Goal: Task Accomplishment & Management: Complete application form

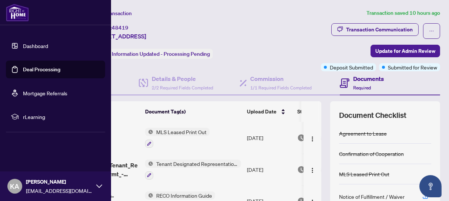
click at [48, 70] on link "Deal Processing" at bounding box center [41, 69] width 37 height 7
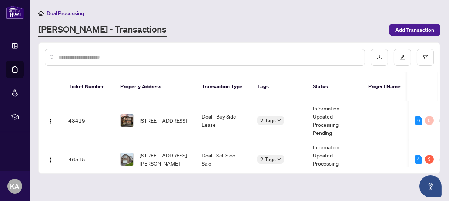
scroll to position [46, 0]
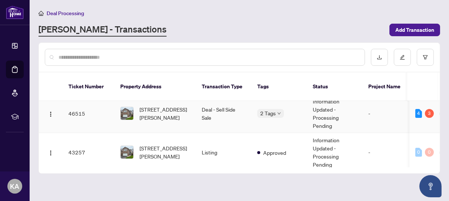
click at [72, 104] on td "46515" at bounding box center [89, 113] width 52 height 39
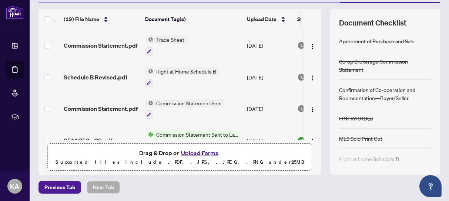
scroll to position [118, 0]
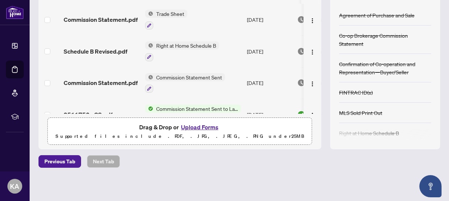
click at [204, 126] on button "Upload Forms" at bounding box center [200, 128] width 42 height 10
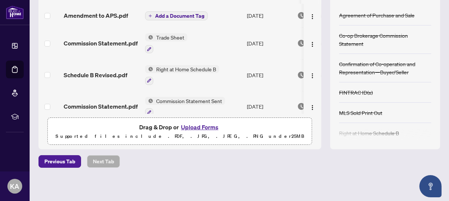
click at [193, 15] on span "Add a Document Tag" at bounding box center [179, 15] width 49 height 5
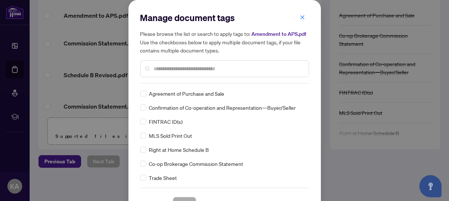
click at [171, 71] on input "text" at bounding box center [228, 69] width 149 height 8
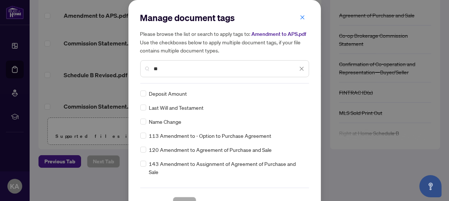
type input "**"
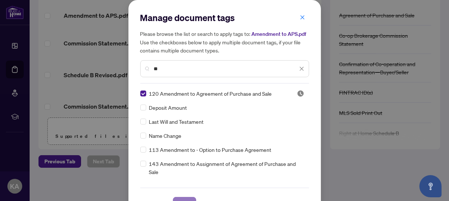
click at [183, 198] on span "Save" at bounding box center [184, 204] width 11 height 12
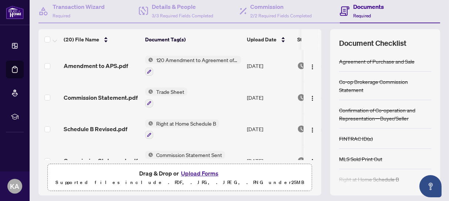
scroll to position [0, 0]
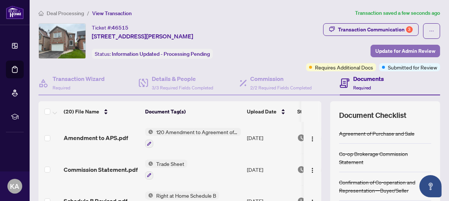
click at [375, 50] on span "Update for Admin Review" at bounding box center [405, 51] width 60 height 12
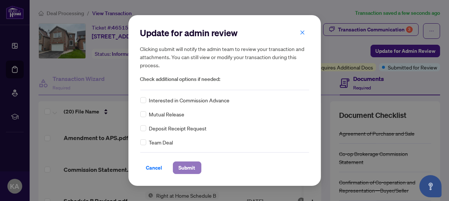
click at [190, 166] on span "Submit" at bounding box center [187, 168] width 17 height 12
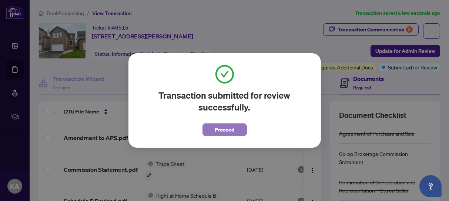
click at [232, 131] on span "Proceed" at bounding box center [225, 130] width 20 height 12
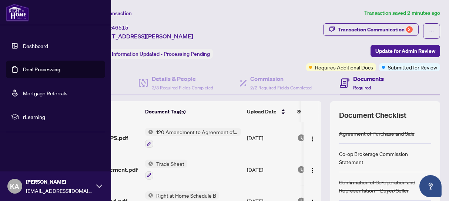
click at [41, 70] on link "Deal Processing" at bounding box center [41, 69] width 37 height 7
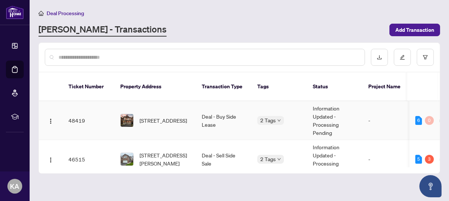
click at [74, 112] on td "48419" at bounding box center [89, 120] width 52 height 39
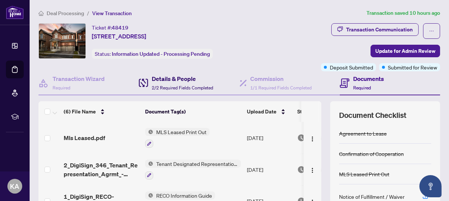
click at [175, 85] on span "2/2 Required Fields Completed" at bounding box center [182, 88] width 61 height 6
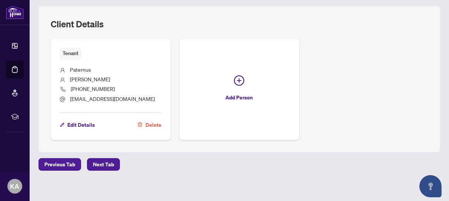
scroll to position [385, 0]
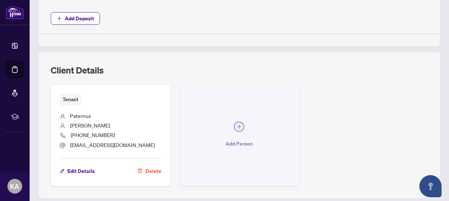
click at [235, 122] on icon "plus-circle" at bounding box center [239, 127] width 10 height 10
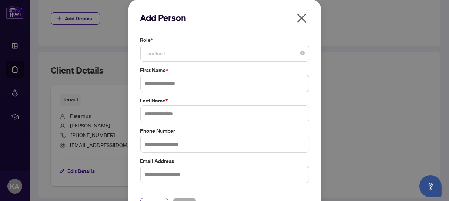
click at [230, 56] on span "Landlord" at bounding box center [225, 53] width 160 height 14
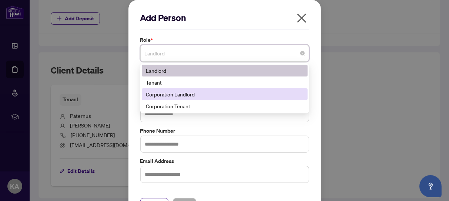
scroll to position [20, 0]
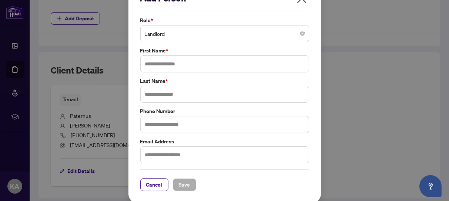
click at [308, 17] on div "Add Person Role * Landlord 3 4 Landlord Tenant Corporation Landlord Corporation…" at bounding box center [224, 91] width 193 height 223
click at [281, 34] on span "Landlord" at bounding box center [225, 34] width 160 height 14
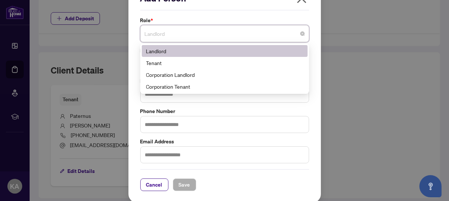
scroll to position [0, 0]
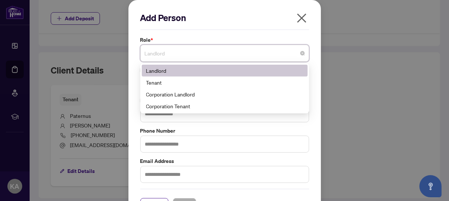
click at [300, 17] on icon "close" at bounding box center [302, 18] width 12 height 12
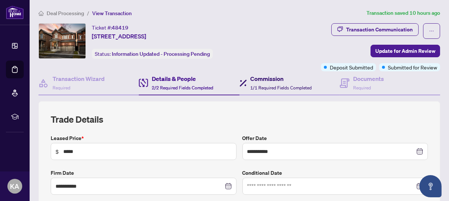
click at [253, 81] on h4 "Commission" at bounding box center [281, 78] width 61 height 9
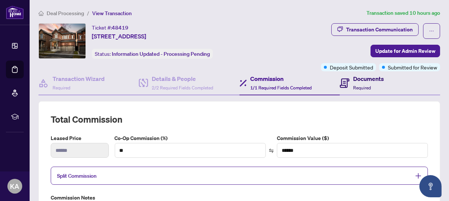
click at [358, 85] on span "Required" at bounding box center [362, 88] width 18 height 6
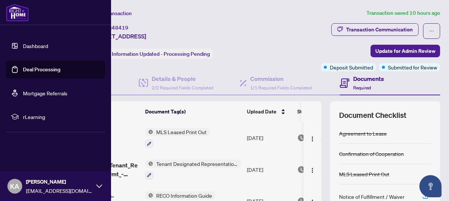
click at [43, 71] on link "Deal Processing" at bounding box center [41, 69] width 37 height 7
